Goal: Communication & Community: Answer question/provide support

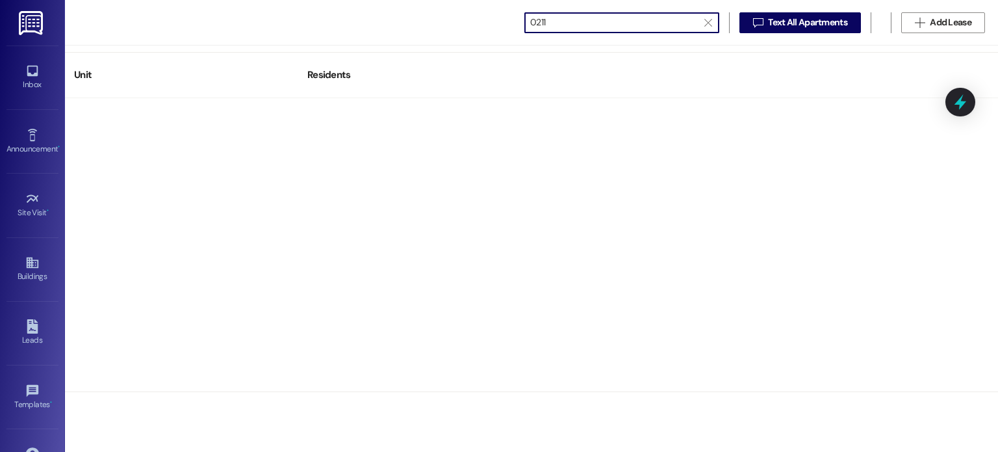
click at [26, 25] on img at bounding box center [32, 23] width 27 height 24
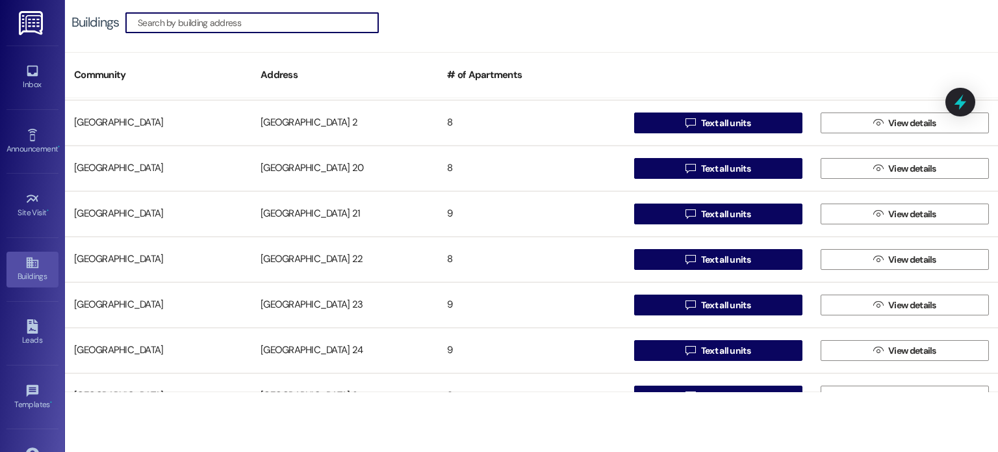
scroll to position [650, 0]
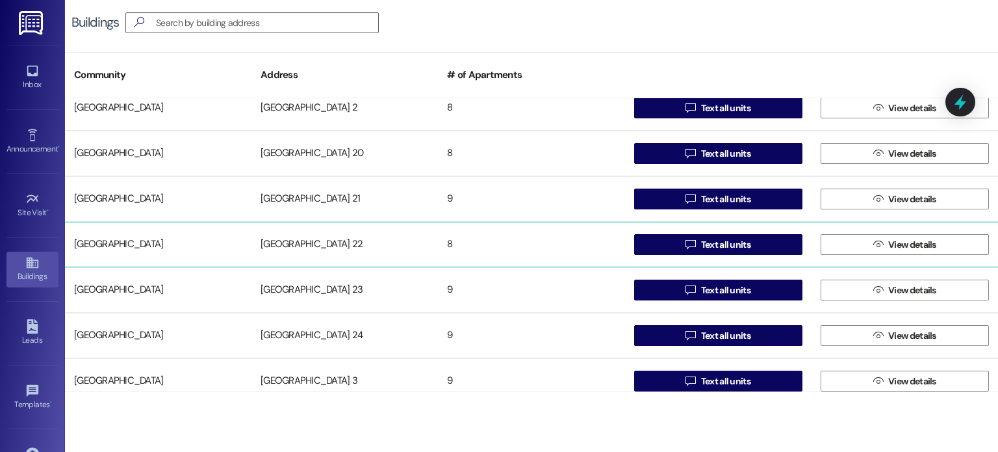
click at [314, 242] on div "[GEOGRAPHIC_DATA] 22" at bounding box center [344, 244] width 186 height 26
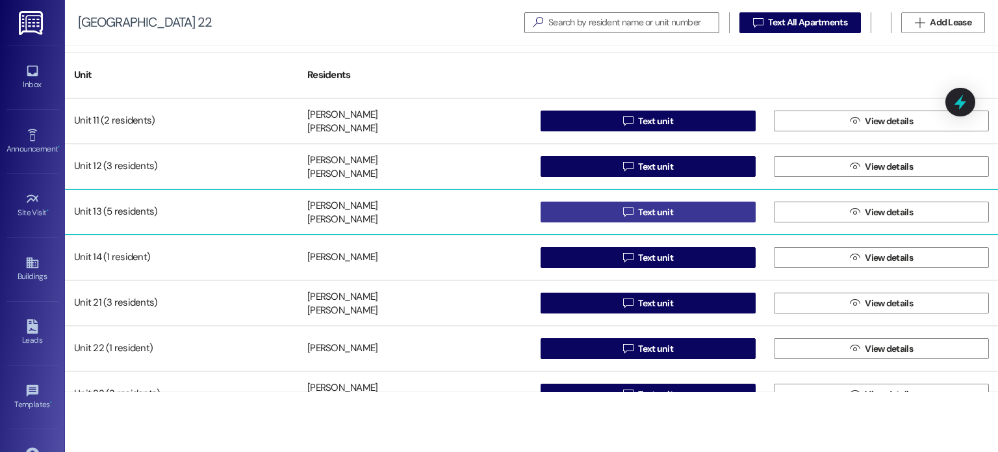
click at [594, 210] on button " Text unit" at bounding box center [648, 211] width 215 height 21
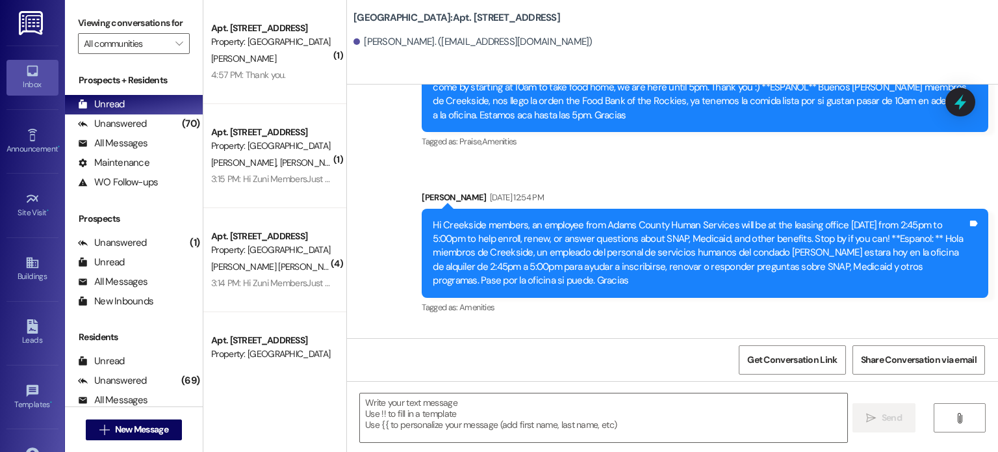
scroll to position [14205, 0]
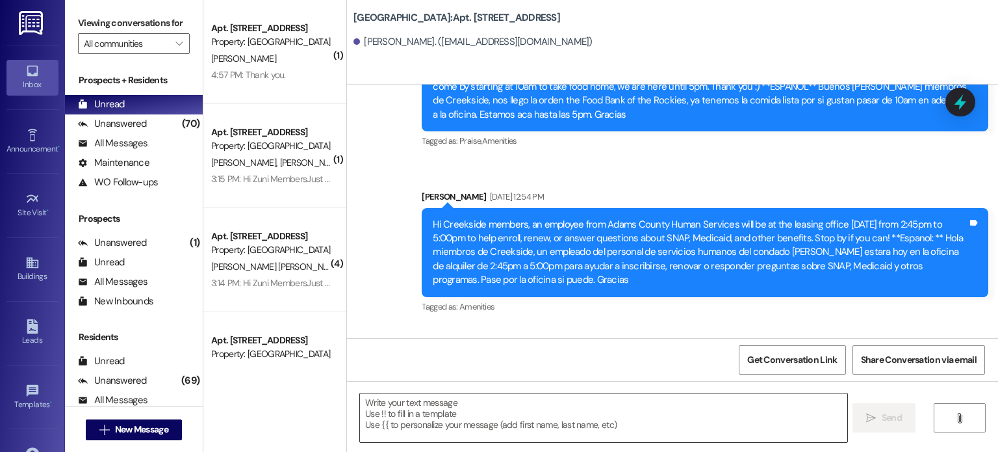
click at [407, 410] on textarea at bounding box center [603, 417] width 487 height 49
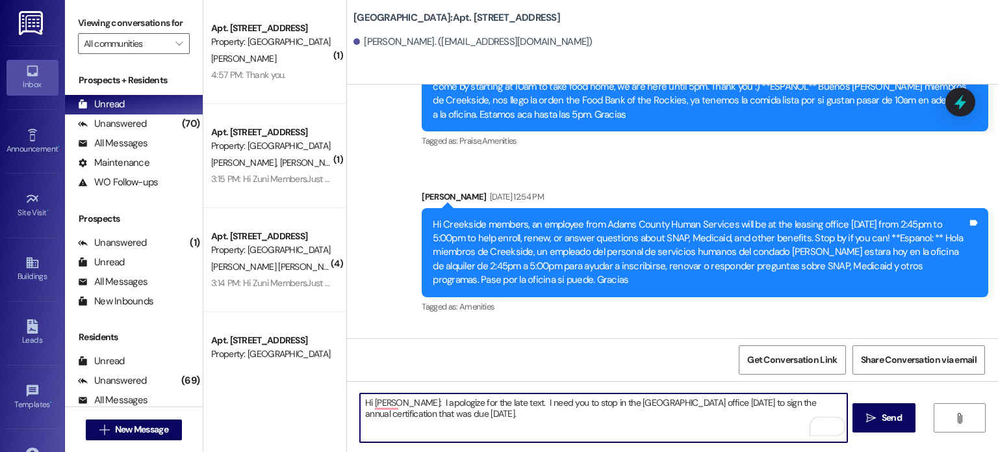
click at [463, 413] on textarea "Hi [PERSON_NAME]: I apologize for the late text. I need you to stop in the [GEO…" at bounding box center [603, 417] width 487 height 49
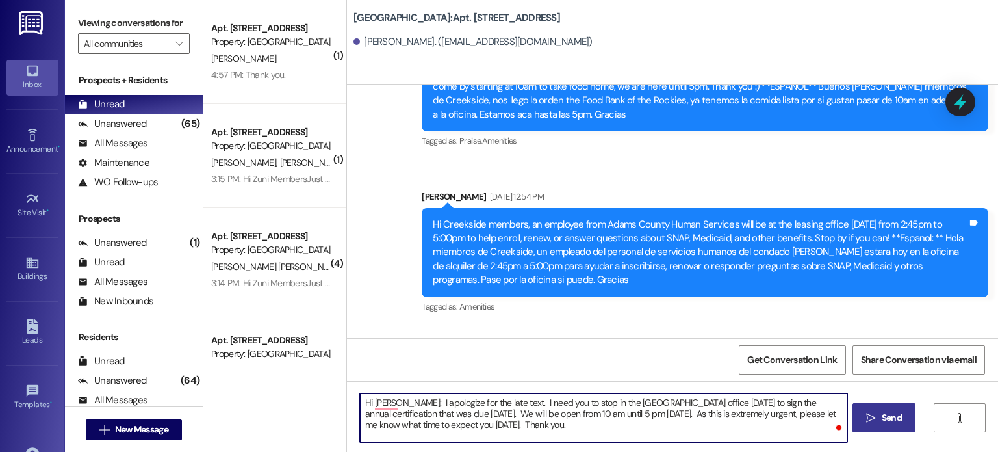
type textarea "Hi [PERSON_NAME]: I apologize for the late text. I need you to stop in the [GEO…"
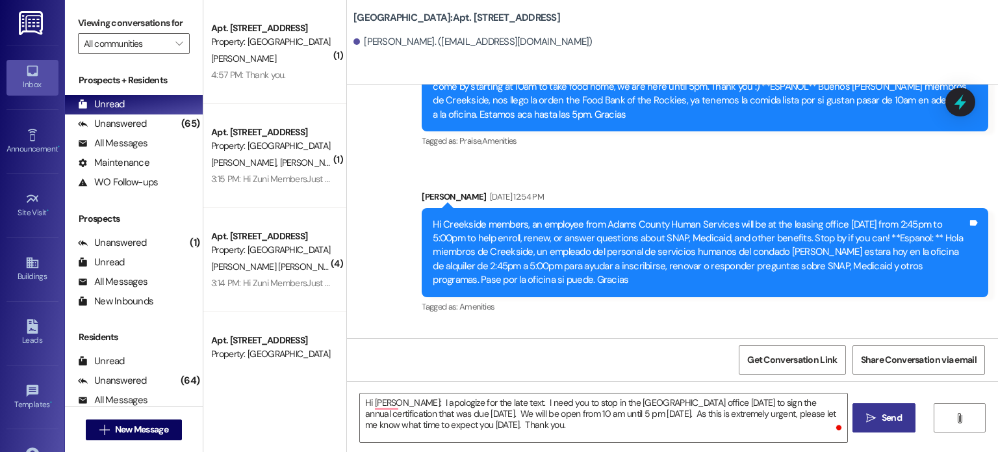
click at [885, 416] on span "Send" at bounding box center [892, 418] width 20 height 14
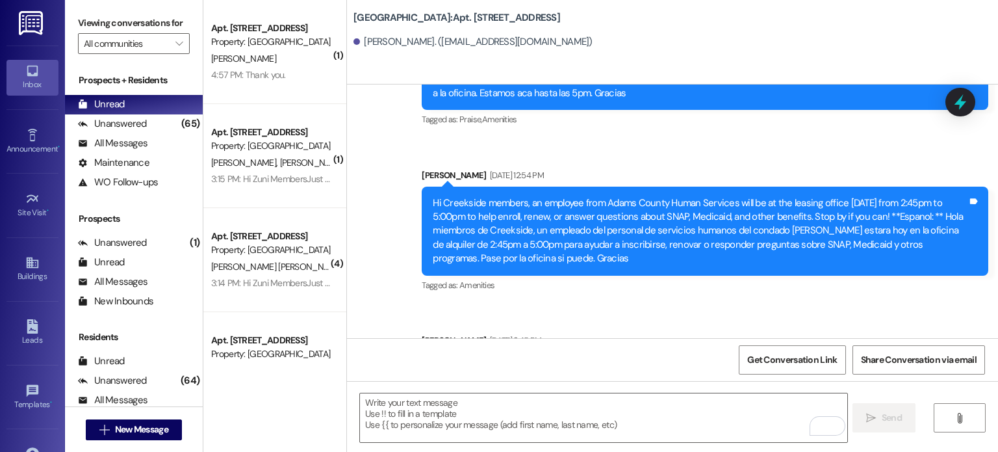
scroll to position [14323, 0]
